Goal: Task Accomplishment & Management: Use online tool/utility

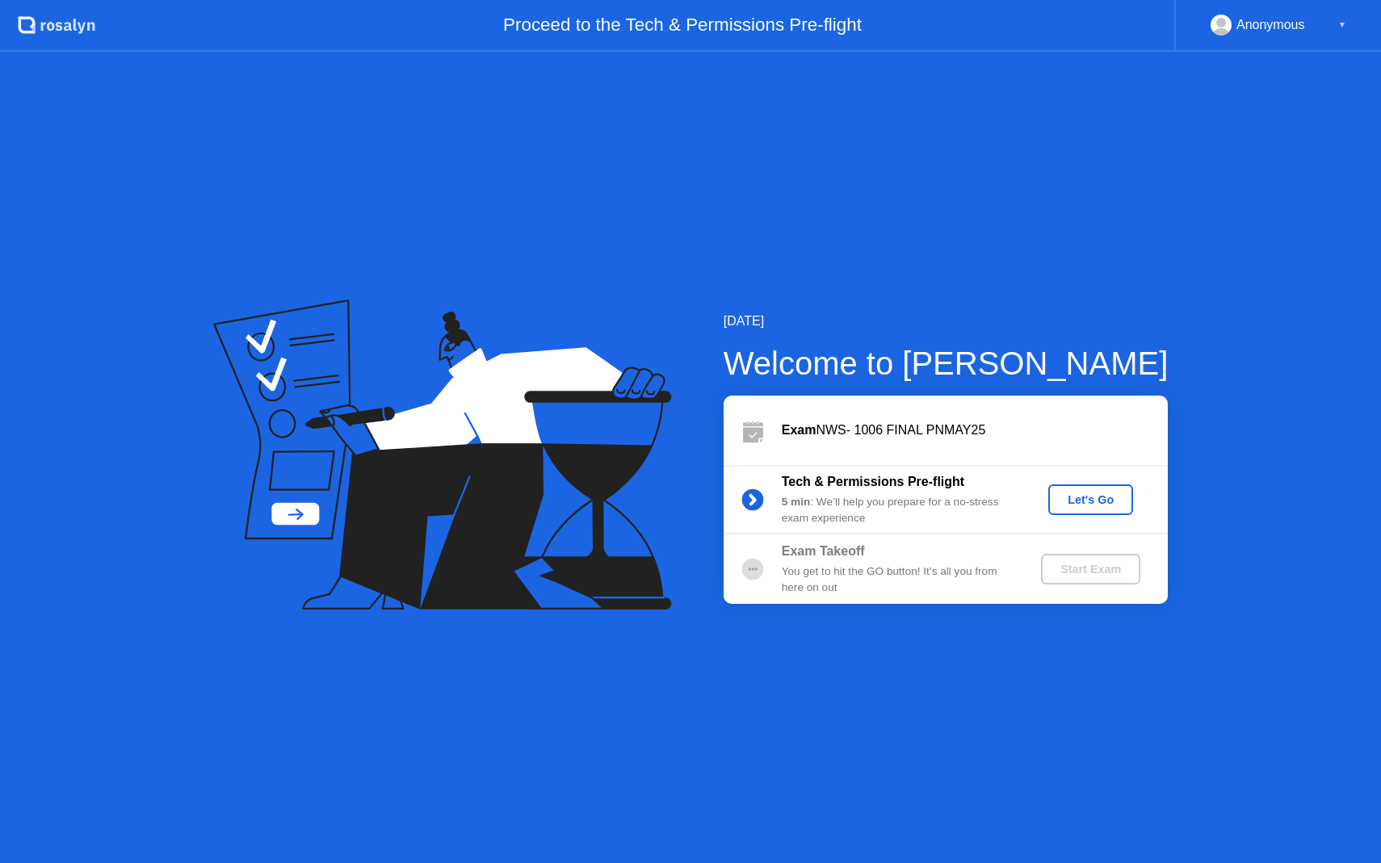
click at [1052, 494] on button "Let's Go" at bounding box center [1090, 499] width 85 height 31
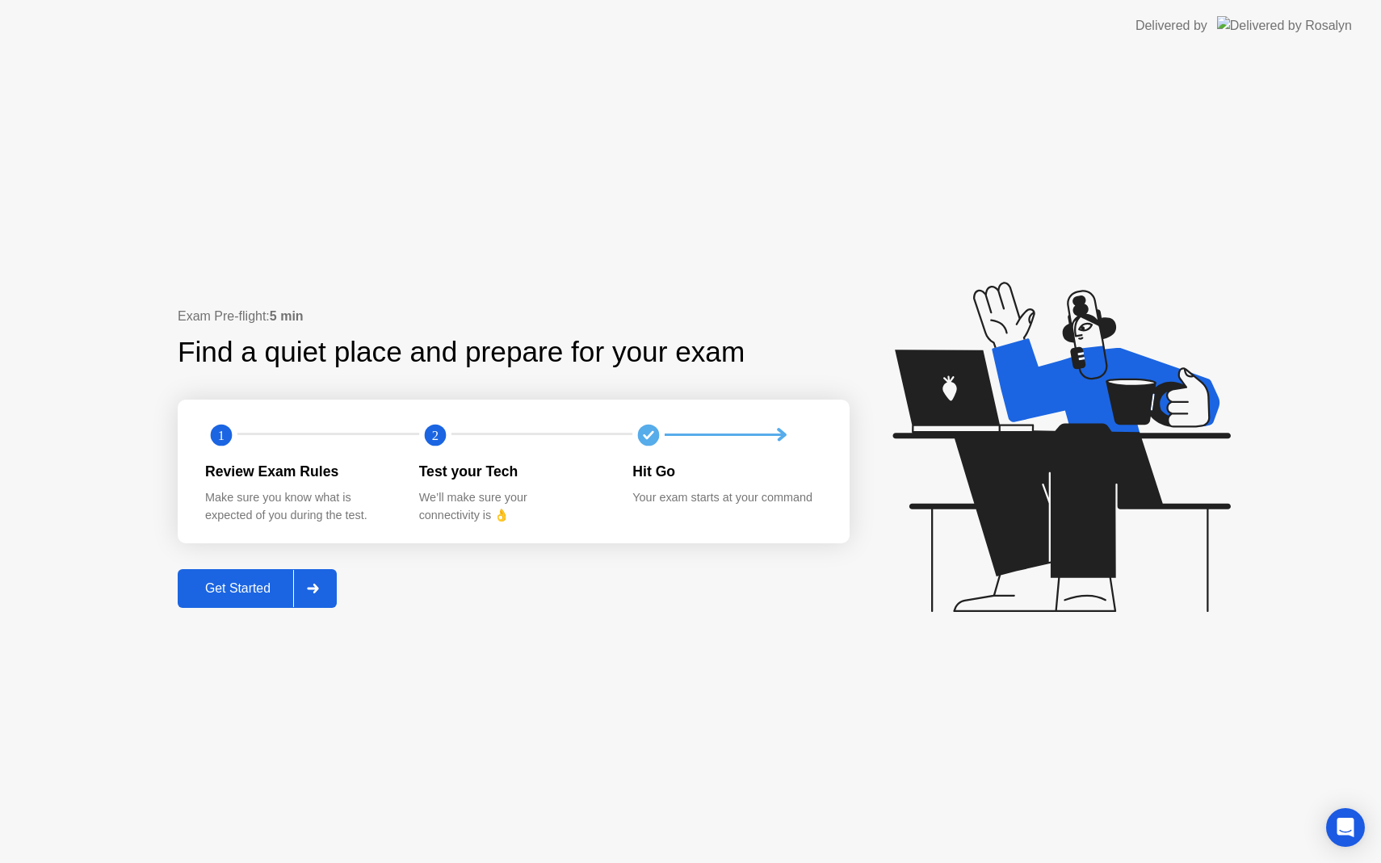
click at [317, 582] on div at bounding box center [312, 588] width 39 height 37
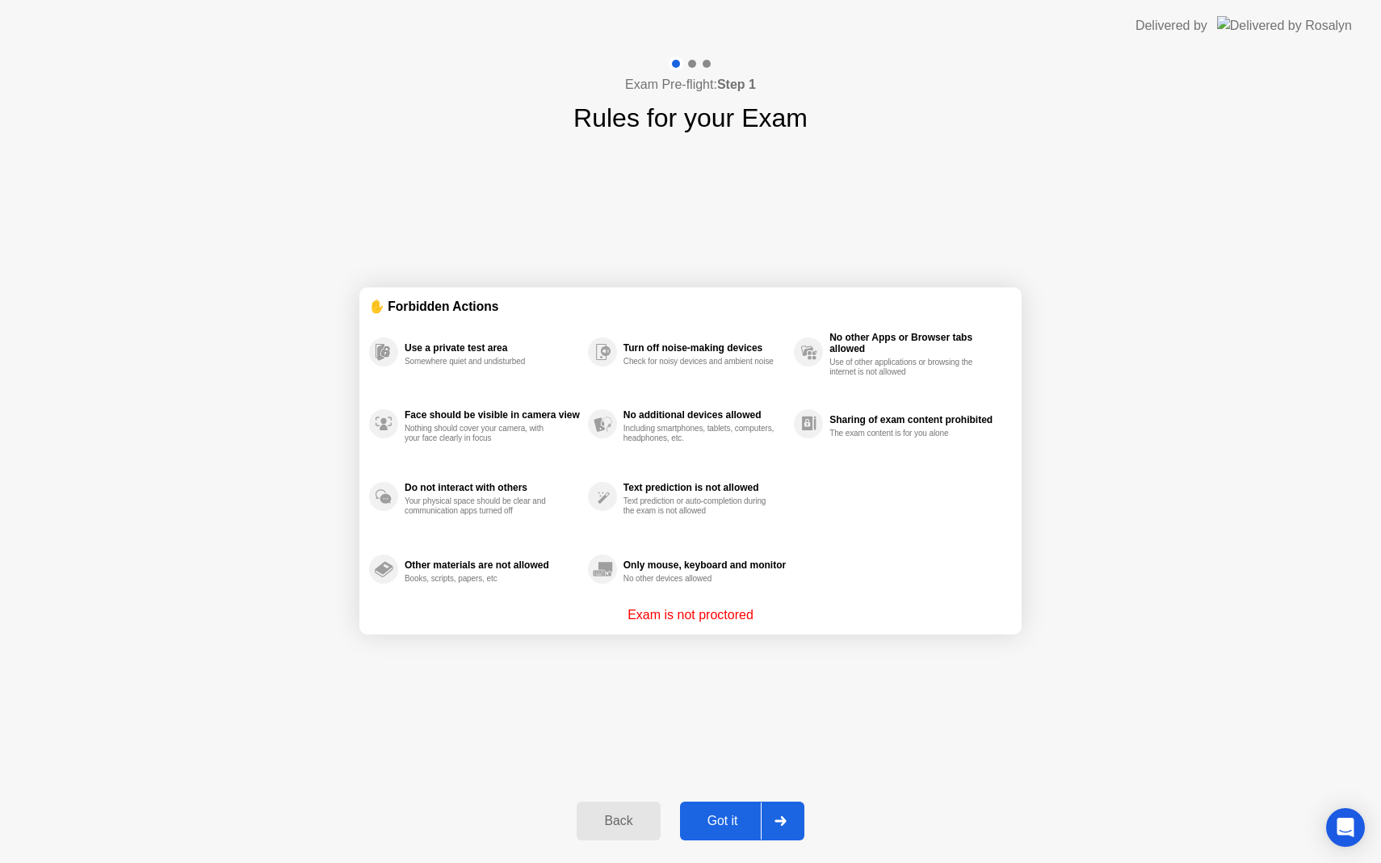
click at [757, 814] on div "Got it" at bounding box center [723, 821] width 76 height 15
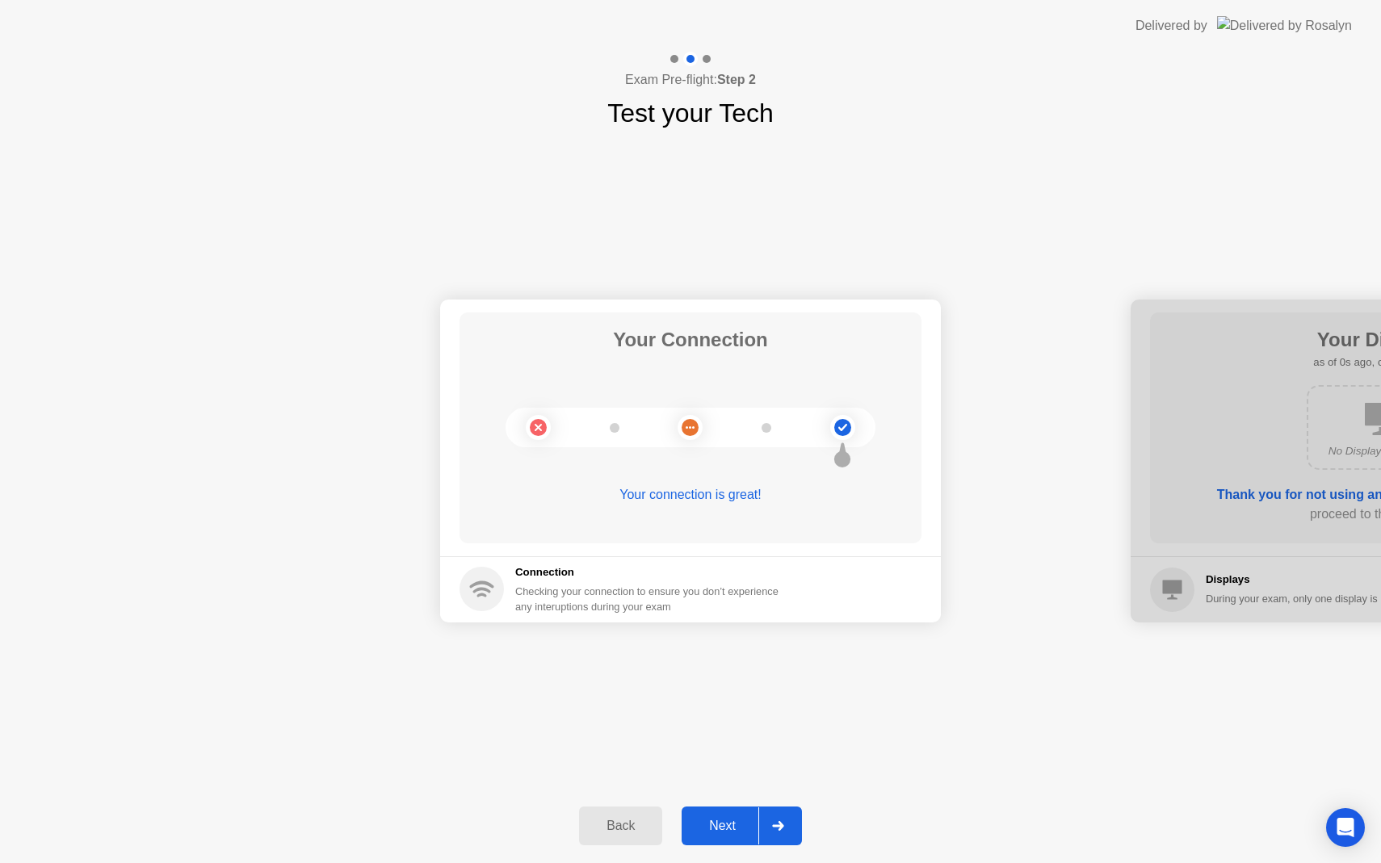
click at [743, 808] on button "Next" at bounding box center [742, 826] width 120 height 39
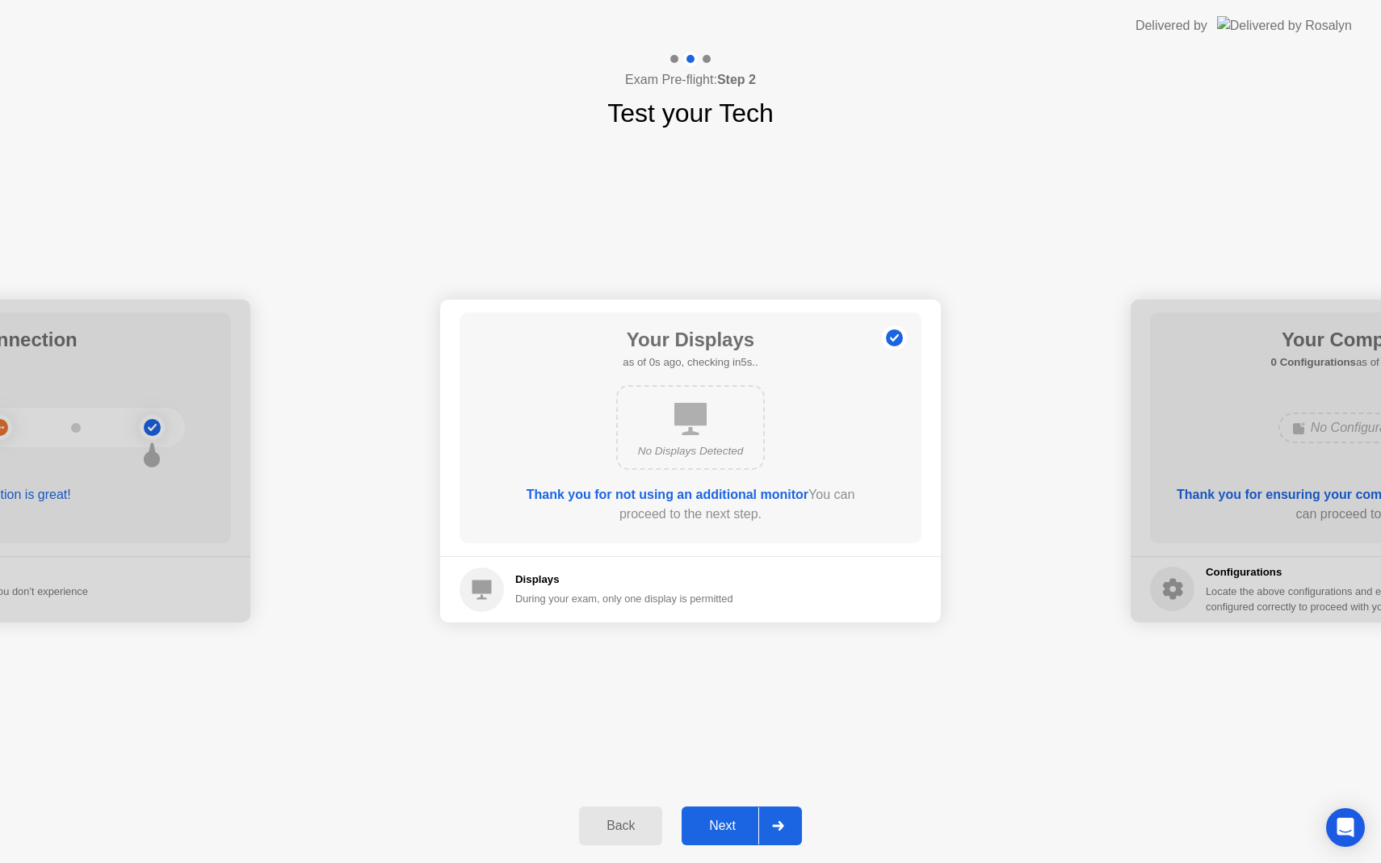
click at [743, 808] on button "Next" at bounding box center [742, 826] width 120 height 39
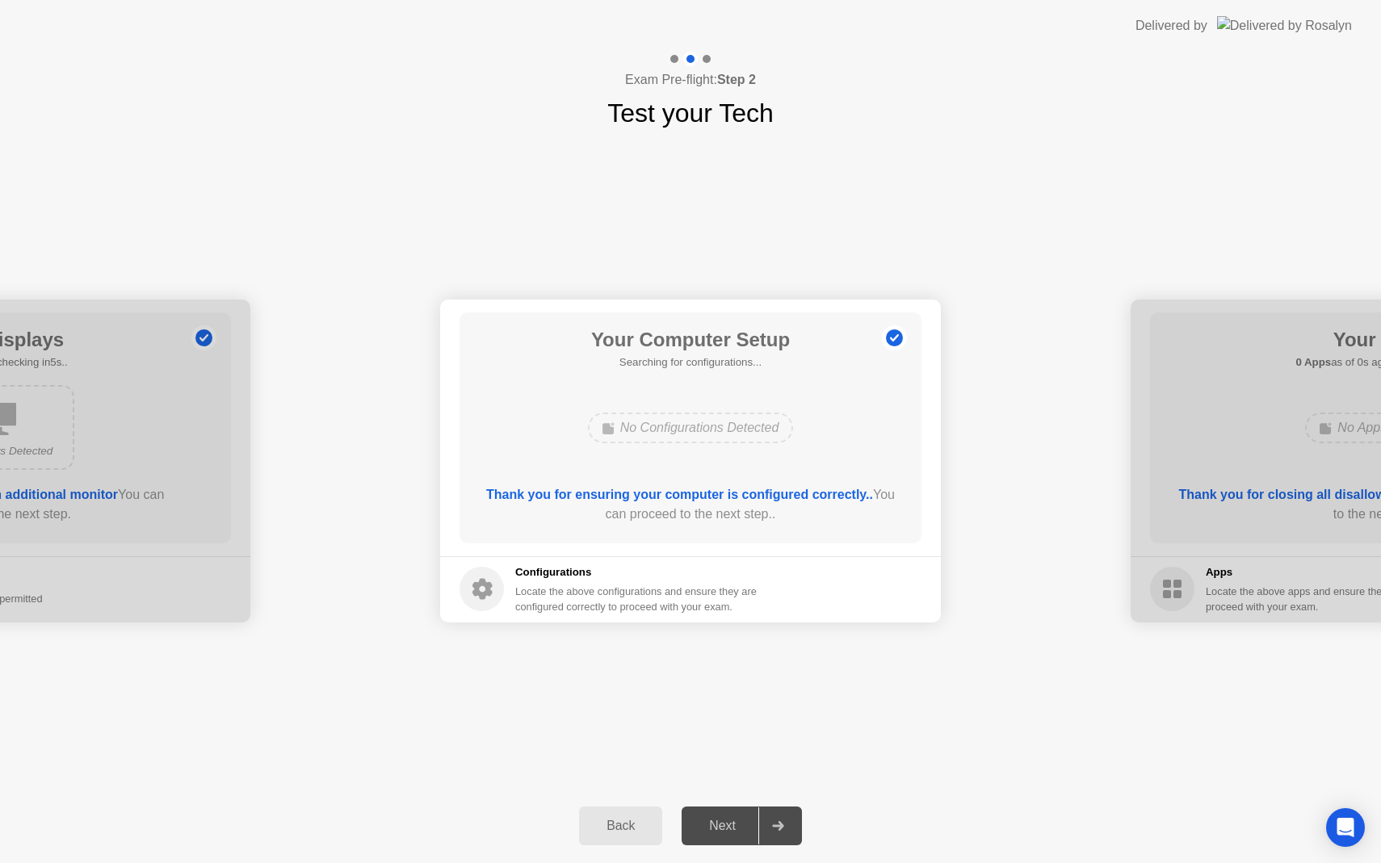
click at [743, 808] on button "Next" at bounding box center [742, 826] width 120 height 39
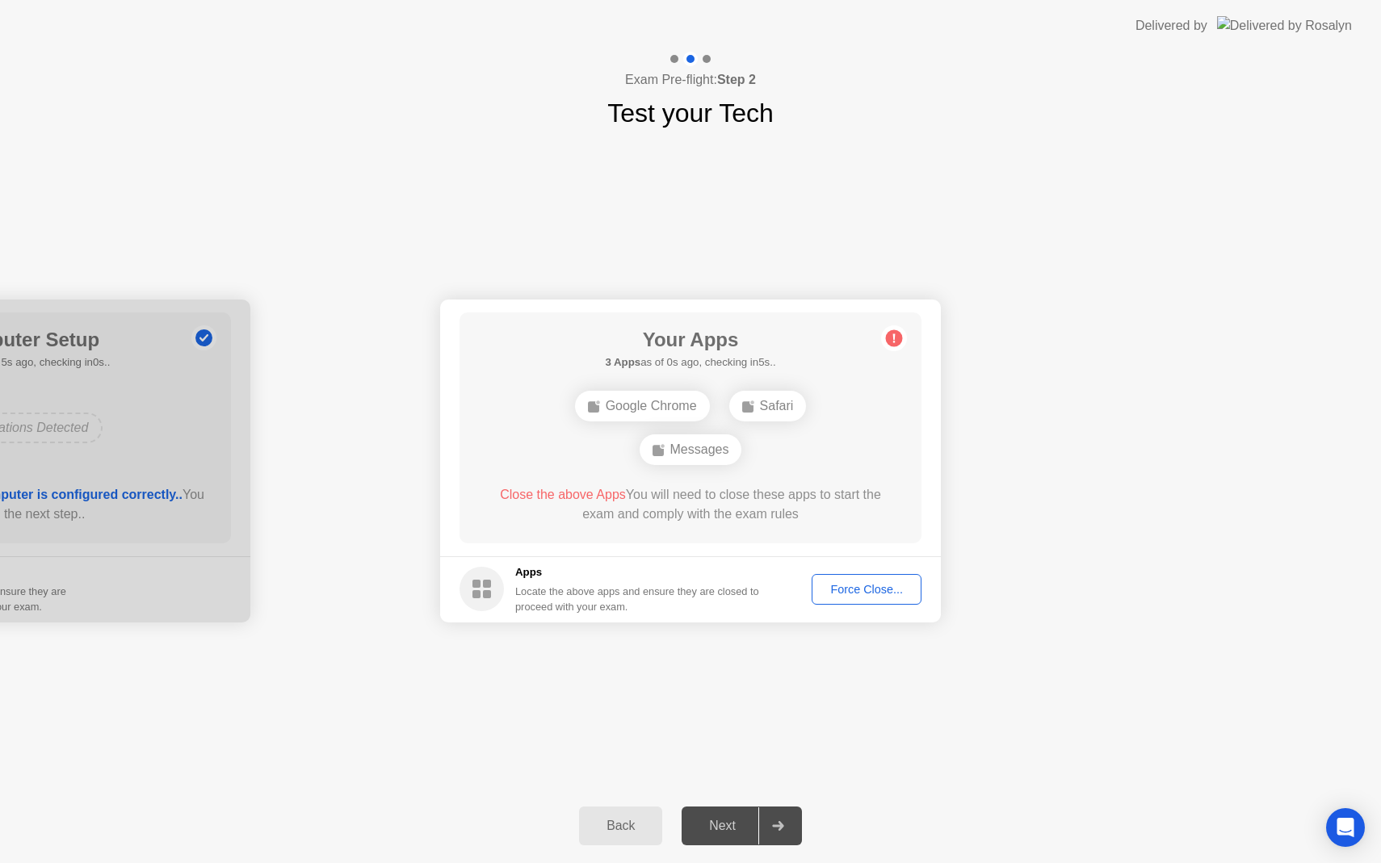
click at [856, 596] on div "Force Close..." at bounding box center [866, 589] width 99 height 13
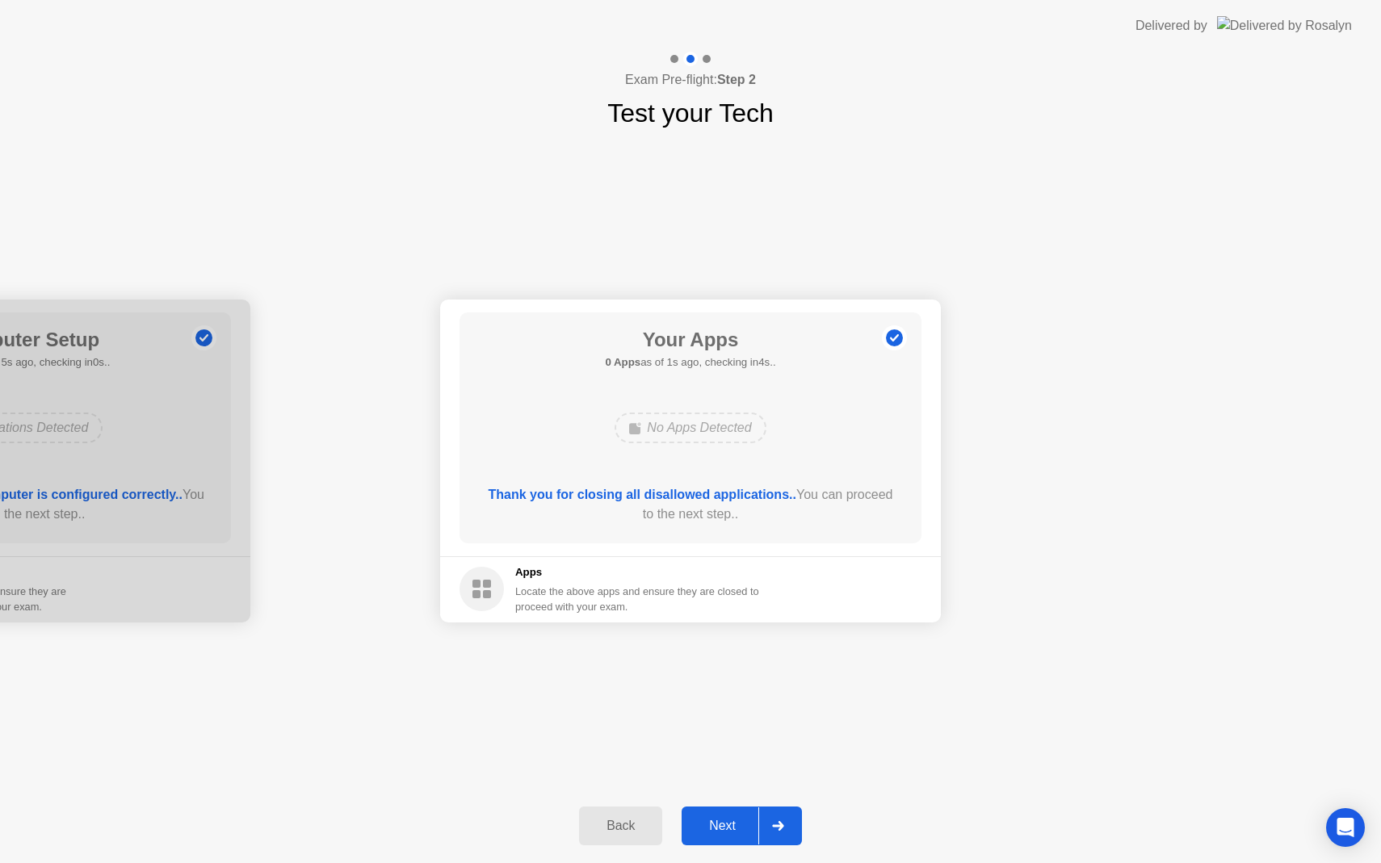
click at [766, 828] on div at bounding box center [777, 825] width 39 height 37
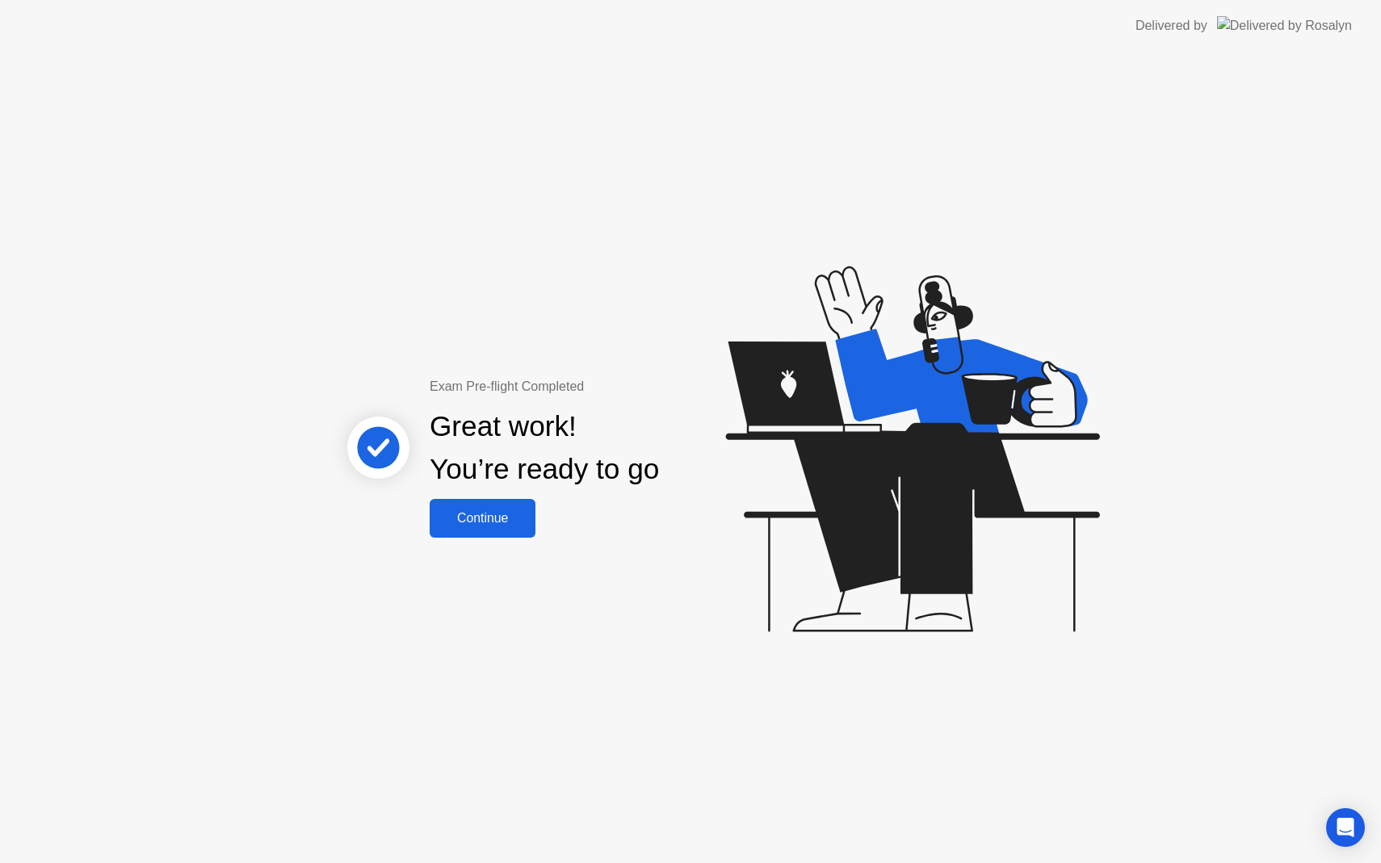
click at [520, 520] on div "Continue" at bounding box center [482, 518] width 96 height 15
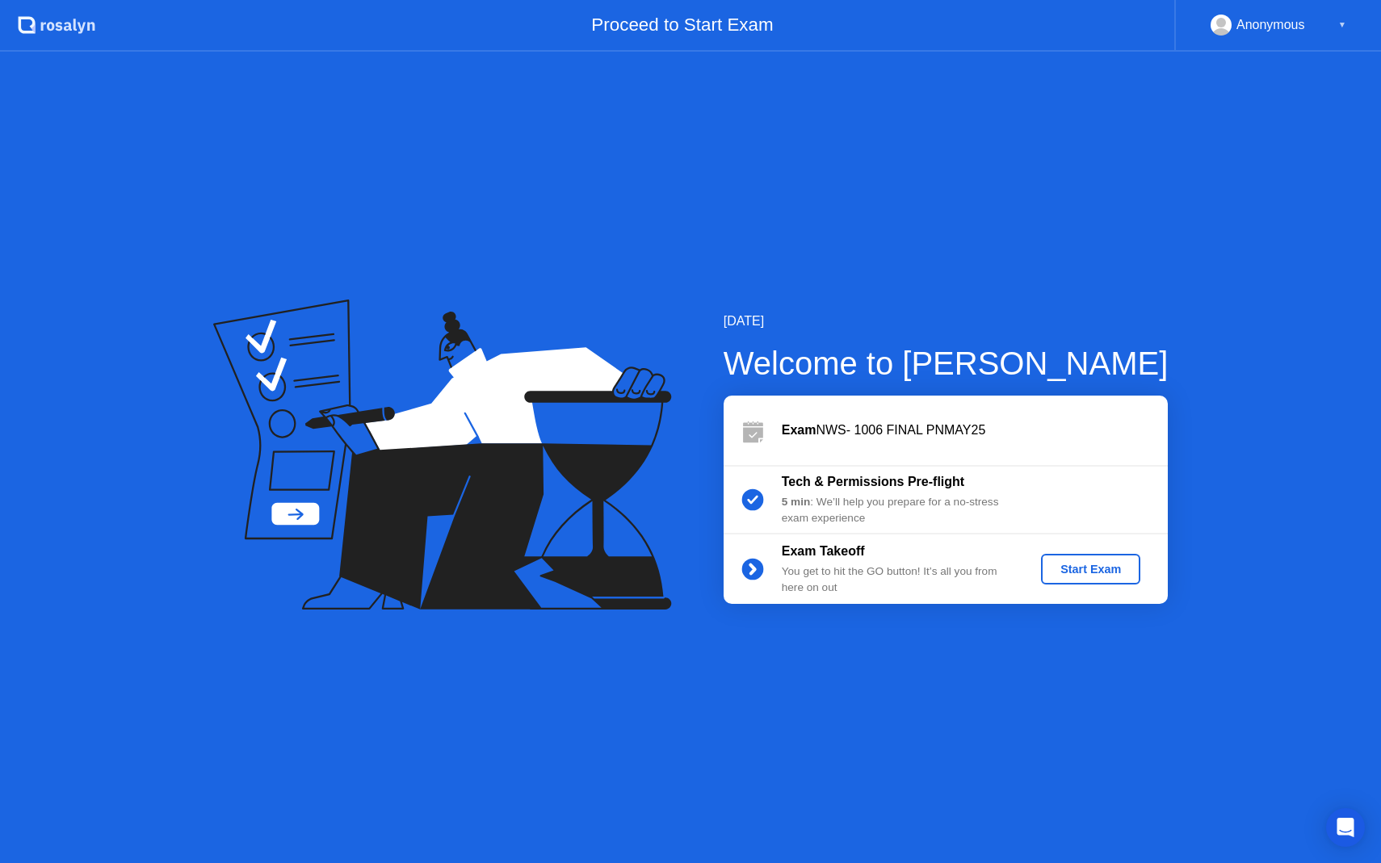
click at [1108, 566] on div "Start Exam" at bounding box center [1090, 569] width 86 height 13
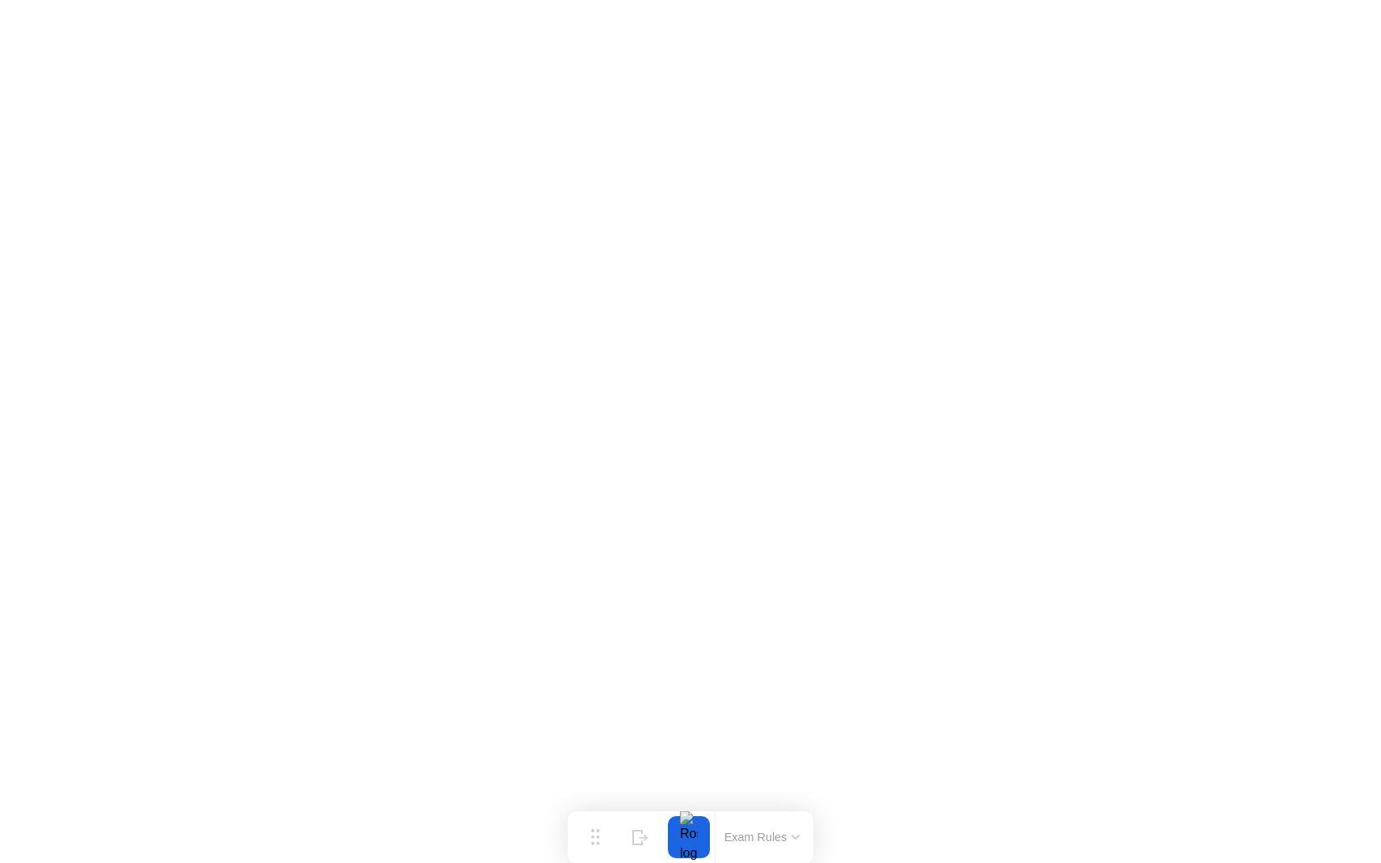
click at [794, 832] on button "Exam Rules" at bounding box center [762, 837] width 86 height 15
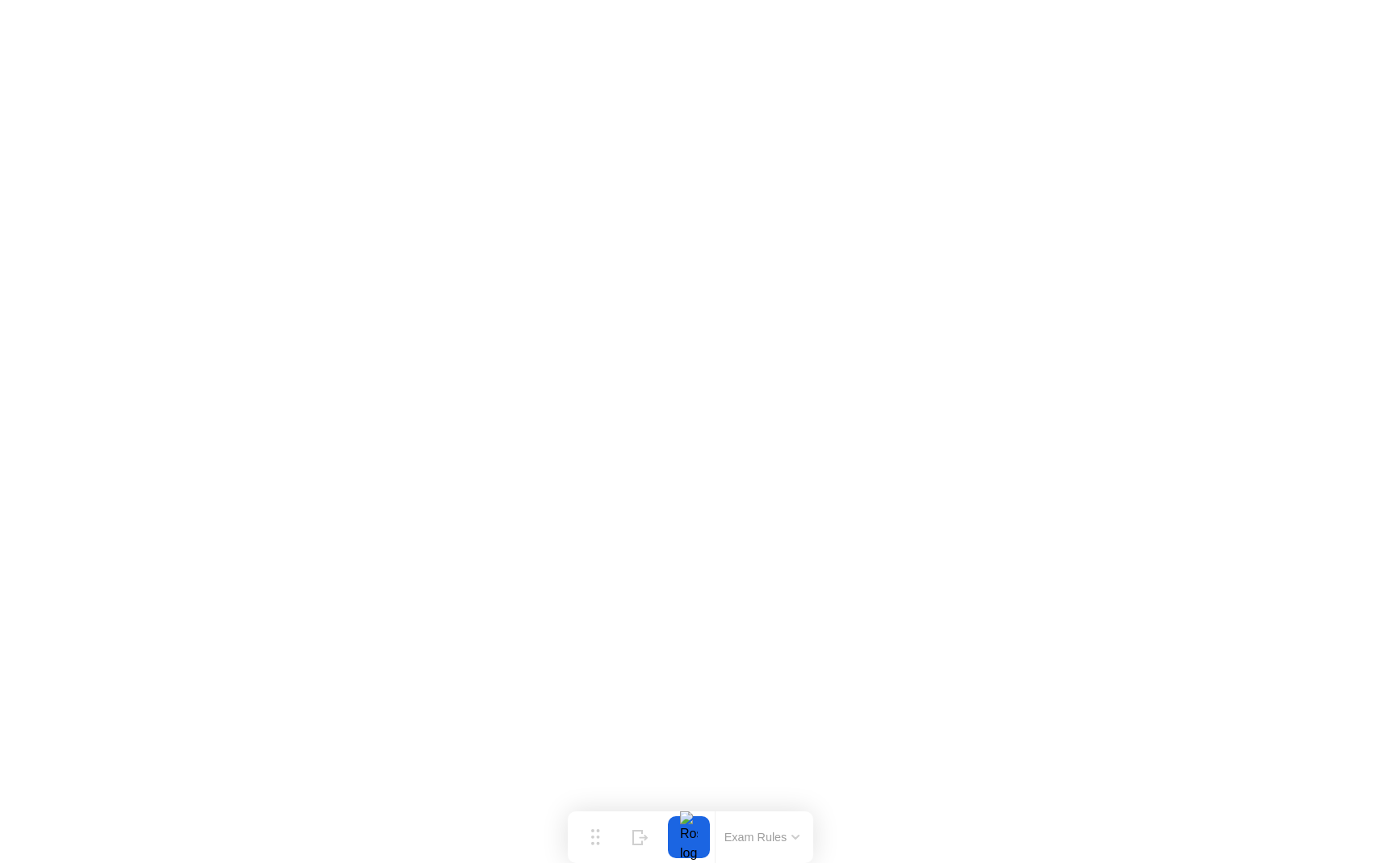
click at [778, 832] on button "Exam Rules" at bounding box center [762, 837] width 86 height 15
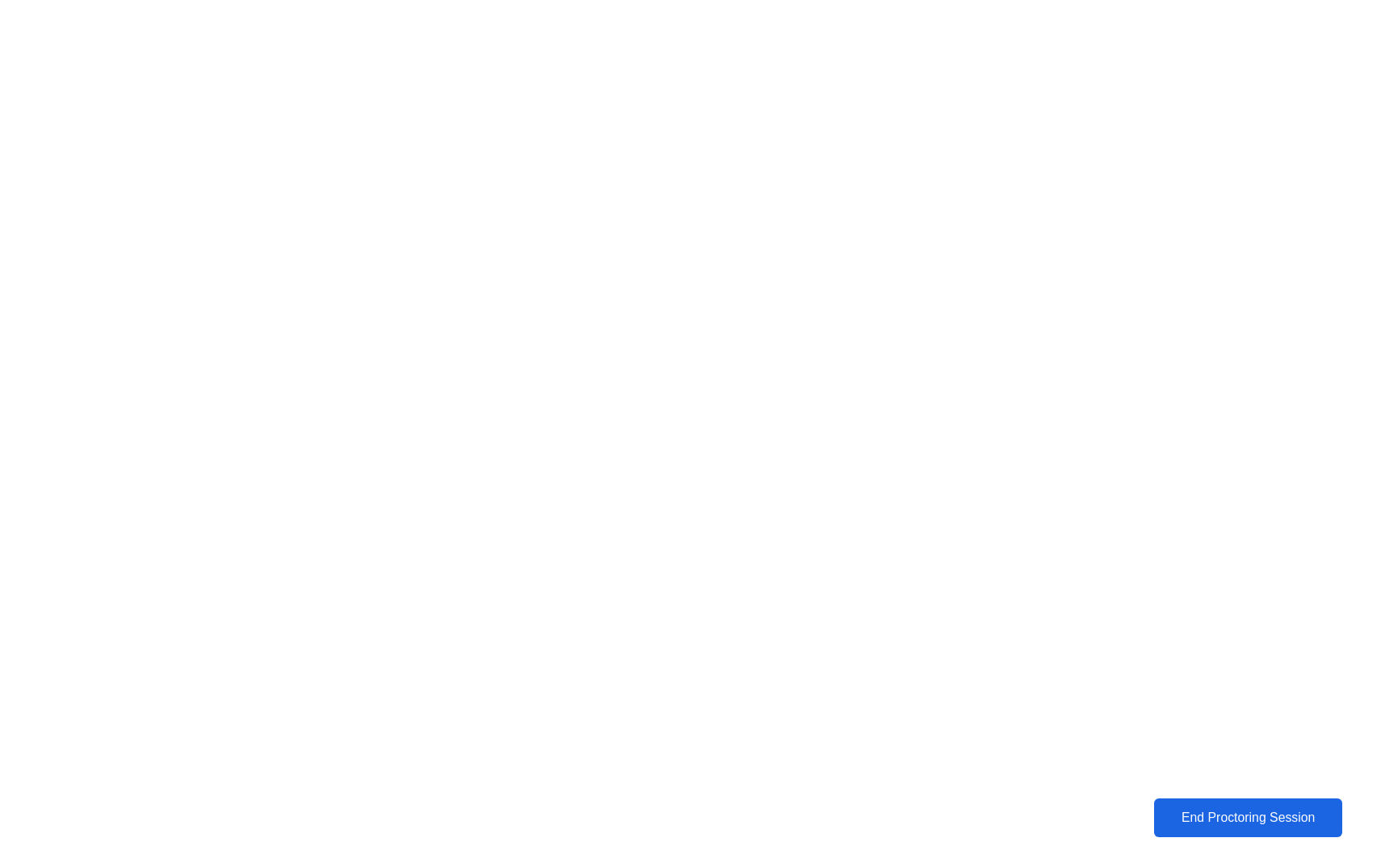
click at [1178, 828] on button "End Proctoring Session" at bounding box center [1248, 818] width 188 height 39
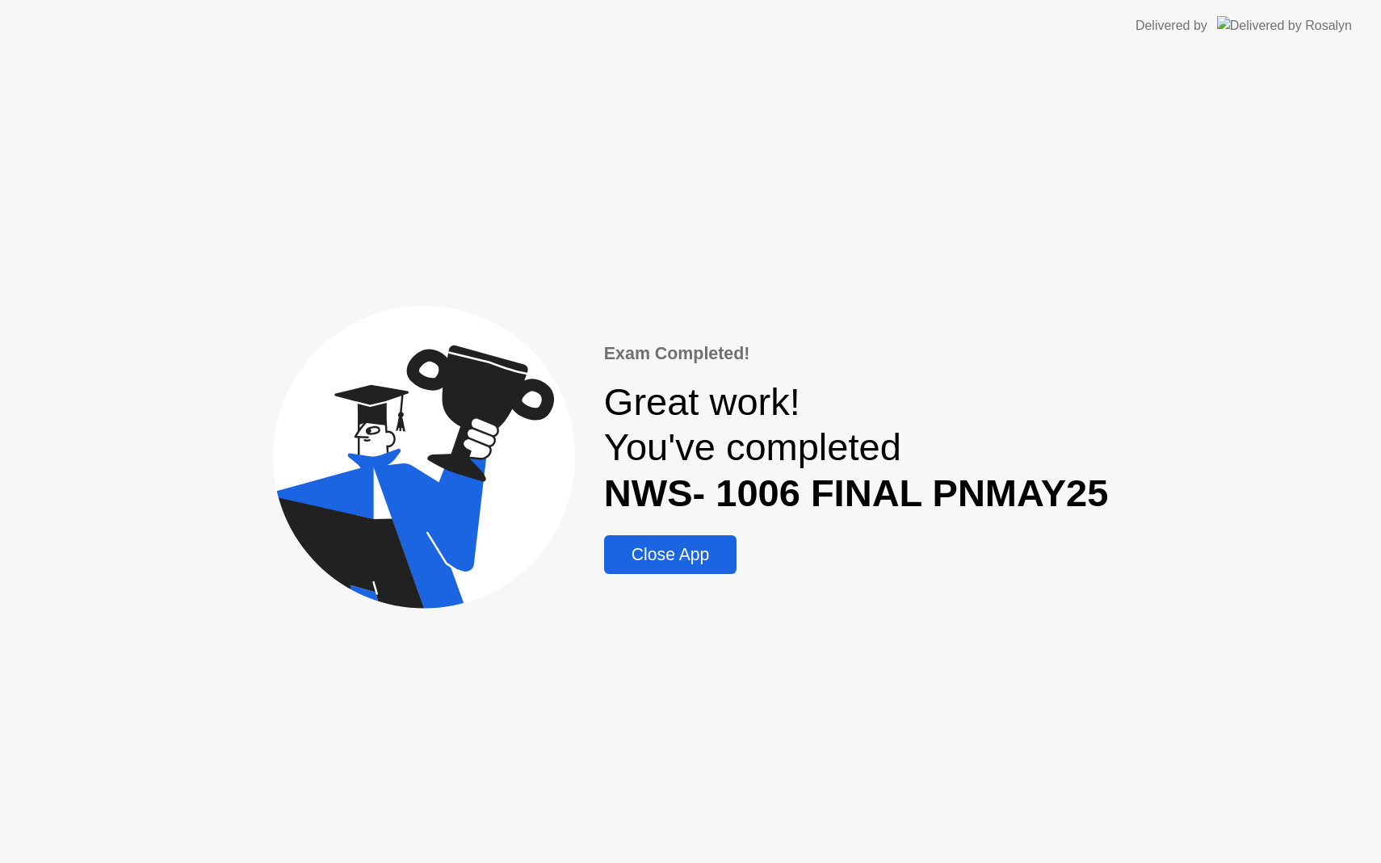
click at [681, 560] on div "Close App" at bounding box center [670, 554] width 123 height 19
